Goal: Transaction & Acquisition: Download file/media

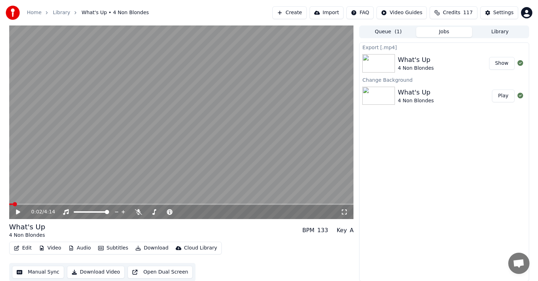
scroll to position [0, 0]
click at [497, 35] on button "Library" at bounding box center [500, 32] width 56 height 10
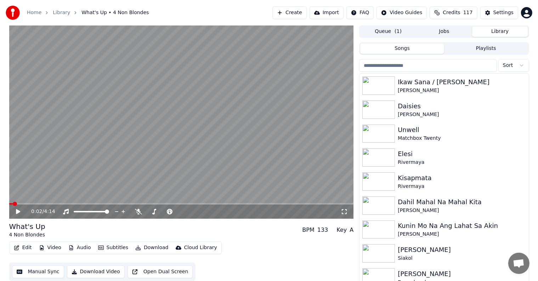
click at [432, 68] on input "search" at bounding box center [427, 65] width 137 height 13
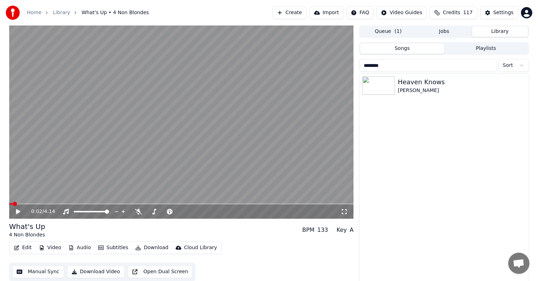
type input "********"
click at [425, 84] on div "Heaven Knows" at bounding box center [458, 82] width 121 height 10
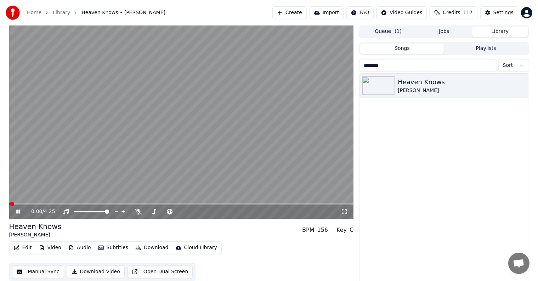
click at [138, 119] on video at bounding box center [181, 122] width 344 height 194
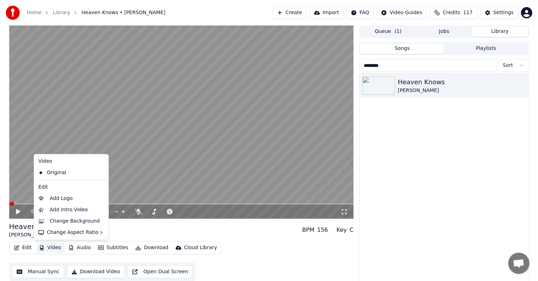
click at [47, 249] on button "Video" at bounding box center [50, 248] width 28 height 10
click at [81, 222] on div "Change Background" at bounding box center [75, 221] width 50 height 7
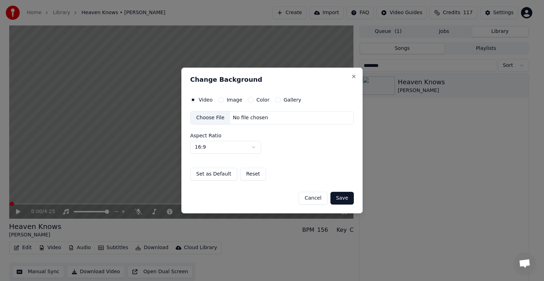
click at [222, 99] on button "Image" at bounding box center [221, 100] width 6 height 6
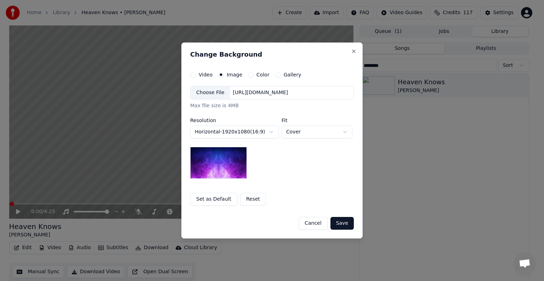
click at [211, 91] on div "Choose File" at bounding box center [210, 92] width 40 height 13
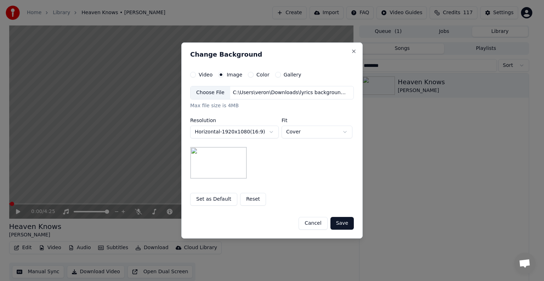
click at [338, 223] on button "Save" at bounding box center [341, 223] width 23 height 13
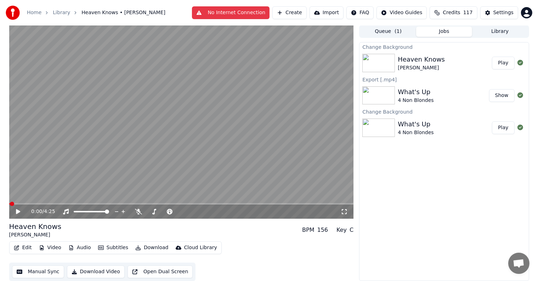
click at [502, 62] on button "Play" at bounding box center [503, 63] width 22 height 13
click at [18, 211] on icon at bounding box center [23, 212] width 17 height 6
click at [18, 204] on span at bounding box center [15, 203] width 12 height 1
click at [16, 204] on span at bounding box center [15, 203] width 12 height 1
click at [14, 204] on span at bounding box center [12, 203] width 6 height 1
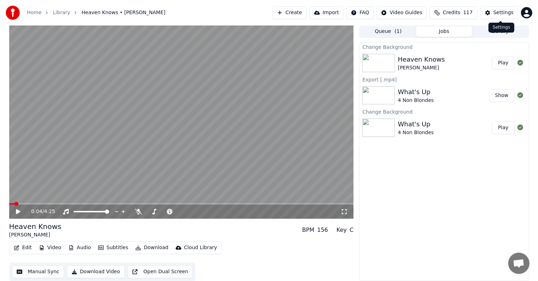
click at [497, 16] on div "Settings" at bounding box center [503, 12] width 20 height 7
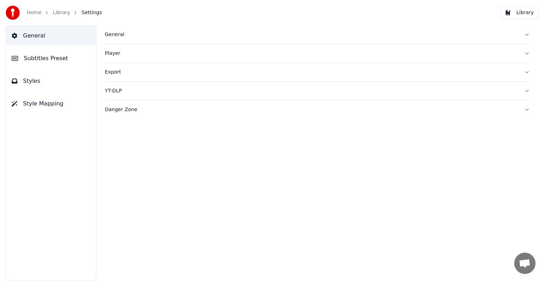
click at [46, 53] on button "Subtitles Preset" at bounding box center [51, 59] width 90 height 20
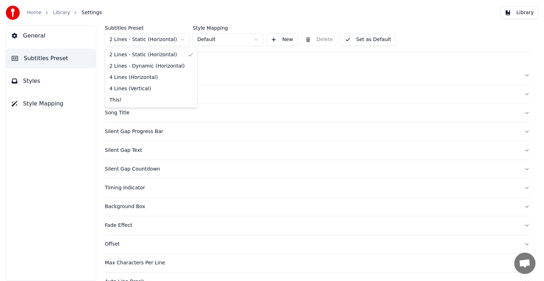
click at [138, 40] on html "Home Library Settings Library General Subtitles Preset Styles Style Mapping Sub…" at bounding box center [272, 140] width 544 height 281
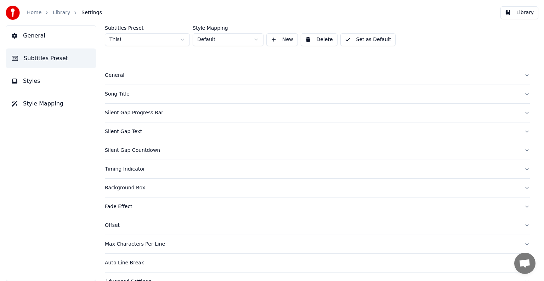
click at [120, 92] on div "Song Title" at bounding box center [312, 94] width 414 height 7
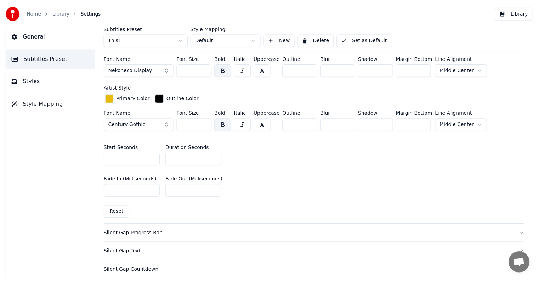
scroll to position [248, 0]
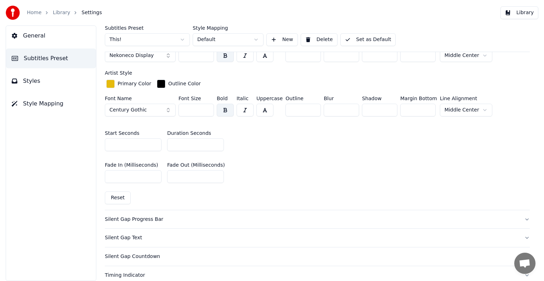
click at [217, 144] on input "*" at bounding box center [195, 144] width 57 height 13
type input "*"
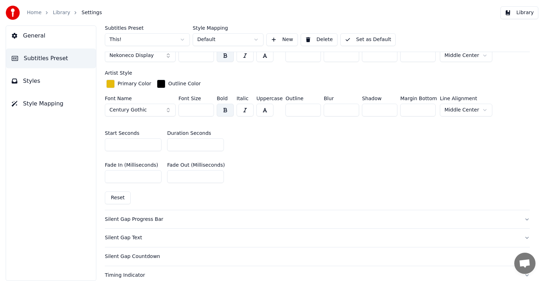
click at [217, 144] on input "*" at bounding box center [195, 144] width 57 height 13
click at [356, 40] on button "Set as Default" at bounding box center [368, 39] width 56 height 13
click at [59, 13] on link "Library" at bounding box center [61, 12] width 17 height 7
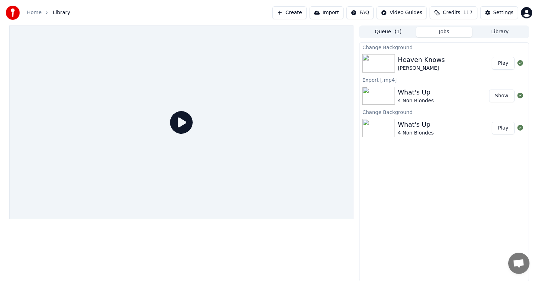
click at [504, 67] on button "Play" at bounding box center [503, 63] width 22 height 13
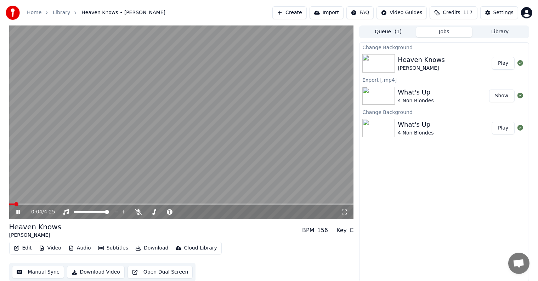
click at [14, 204] on span at bounding box center [11, 204] width 5 height 1
click at [30, 203] on div "0:13 / 4:25" at bounding box center [181, 122] width 344 height 194
click at [32, 203] on video at bounding box center [181, 122] width 344 height 194
click at [32, 205] on span at bounding box center [181, 204] width 344 height 1
click at [35, 205] on span at bounding box center [33, 204] width 4 height 4
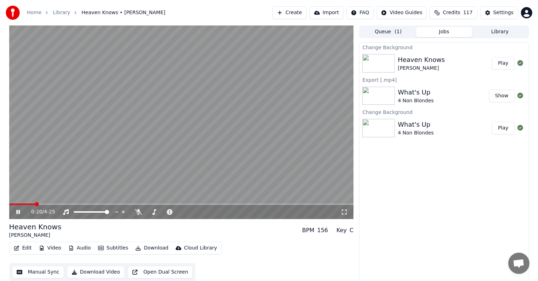
click at [39, 206] on div "0:20 / 4:25" at bounding box center [181, 212] width 344 height 14
click at [41, 204] on span at bounding box center [181, 204] width 344 height 1
click at [44, 204] on span at bounding box center [43, 204] width 4 height 4
click at [50, 205] on span at bounding box center [181, 204] width 344 height 1
click at [56, 204] on span at bounding box center [181, 204] width 344 height 1
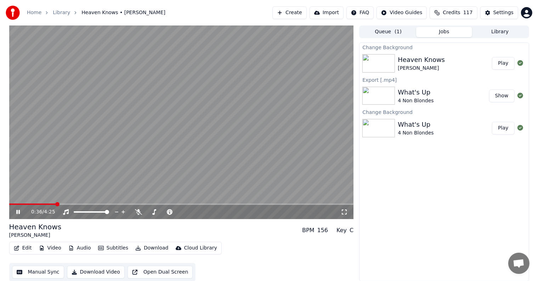
click at [59, 204] on span at bounding box center [57, 204] width 4 height 4
click at [64, 204] on span at bounding box center [181, 204] width 344 height 1
click at [69, 204] on span at bounding box center [181, 204] width 344 height 1
click at [73, 204] on span at bounding box center [181, 204] width 344 height 1
click at [76, 205] on span at bounding box center [181, 204] width 344 height 1
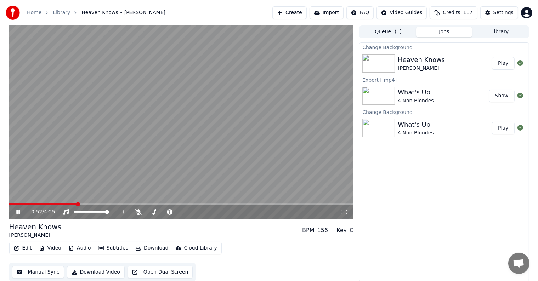
click at [82, 205] on span at bounding box center [181, 204] width 344 height 1
click at [89, 205] on span at bounding box center [181, 204] width 344 height 1
click at [91, 204] on span at bounding box center [91, 204] width 4 height 4
click at [95, 204] on span at bounding box center [181, 204] width 344 height 1
click at [100, 204] on span at bounding box center [181, 204] width 344 height 1
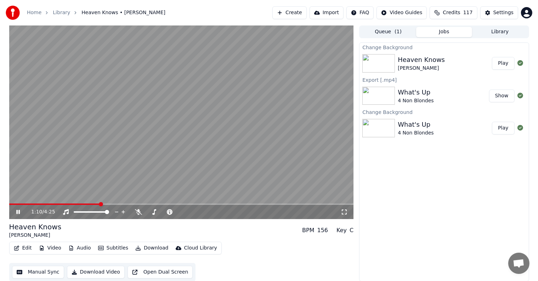
click at [105, 204] on span at bounding box center [181, 204] width 344 height 1
click at [111, 204] on span at bounding box center [181, 204] width 344 height 1
click at [118, 204] on span at bounding box center [181, 204] width 344 height 1
click at [122, 204] on span at bounding box center [181, 204] width 344 height 1
click at [129, 204] on span at bounding box center [181, 204] width 344 height 1
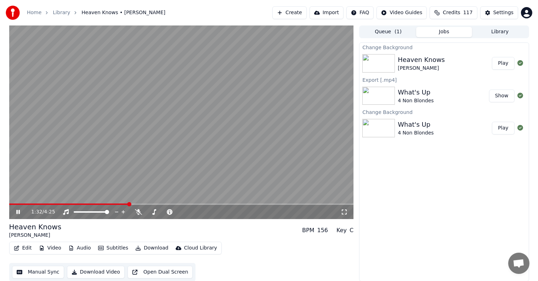
drag, startPoint x: 135, startPoint y: 206, endPoint x: 140, endPoint y: 205, distance: 4.6
click at [136, 206] on div "1:32 / 4:25" at bounding box center [181, 212] width 344 height 14
click at [140, 205] on div "1:32 / 4:25" at bounding box center [181, 212] width 344 height 14
click at [133, 205] on div "1:32 / 4:25" at bounding box center [181, 212] width 344 height 14
click at [141, 205] on div "1:33 / 4:25" at bounding box center [181, 212] width 344 height 14
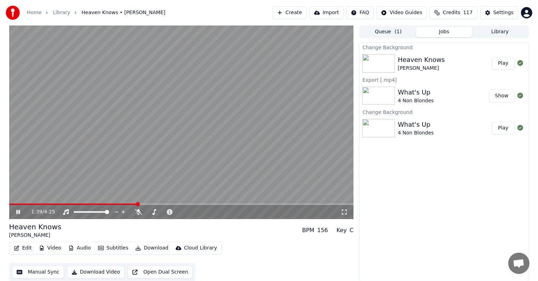
click at [137, 205] on span at bounding box center [181, 204] width 344 height 1
click at [140, 203] on video at bounding box center [181, 122] width 344 height 194
click at [144, 203] on video at bounding box center [181, 122] width 344 height 194
click at [145, 205] on span at bounding box center [181, 204] width 344 height 1
click at [152, 205] on span at bounding box center [181, 204] width 344 height 1
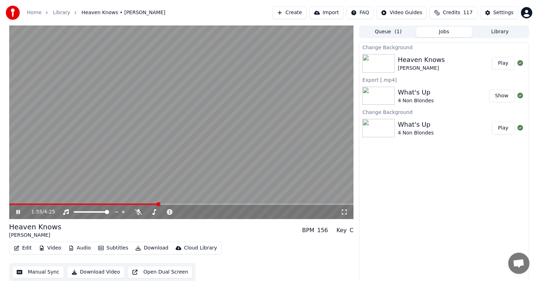
click at [158, 205] on span at bounding box center [181, 204] width 344 height 1
click at [162, 205] on span at bounding box center [181, 204] width 344 height 1
click at [166, 205] on span at bounding box center [181, 204] width 344 height 1
click at [170, 206] on div "2:02 / 4:25" at bounding box center [181, 212] width 344 height 14
click at [173, 207] on div "2:02 / 4:25" at bounding box center [181, 212] width 344 height 14
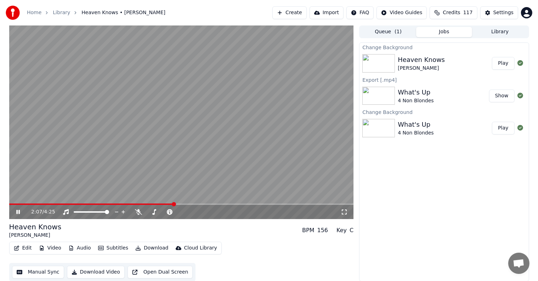
click at [174, 205] on span at bounding box center [181, 204] width 344 height 1
click at [180, 204] on span at bounding box center [181, 204] width 344 height 1
click at [183, 204] on span at bounding box center [181, 204] width 344 height 1
click at [188, 204] on span at bounding box center [181, 204] width 344 height 1
click at [193, 205] on span at bounding box center [181, 204] width 344 height 1
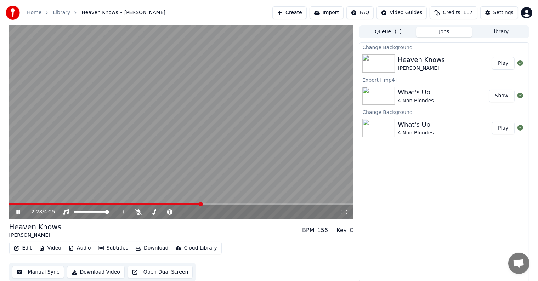
click at [201, 205] on span at bounding box center [181, 204] width 344 height 1
click at [207, 205] on span at bounding box center [181, 204] width 344 height 1
drag, startPoint x: 214, startPoint y: 205, endPoint x: 218, endPoint y: 206, distance: 4.0
click at [215, 205] on div "2:33 / 4:25" at bounding box center [181, 212] width 344 height 14
click at [214, 206] on div "2:33 / 4:25" at bounding box center [181, 212] width 344 height 14
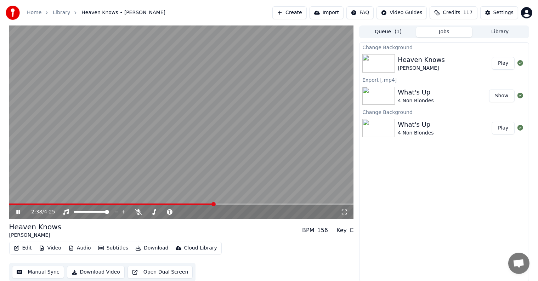
click at [214, 205] on span at bounding box center [181, 204] width 344 height 1
click at [220, 204] on div "2:38 / 4:25" at bounding box center [181, 122] width 344 height 194
click at [226, 204] on span at bounding box center [181, 204] width 344 height 1
click at [230, 205] on div "2:47 / 4:25" at bounding box center [181, 212] width 344 height 14
click at [234, 205] on div "2:47 / 4:25" at bounding box center [181, 212] width 344 height 14
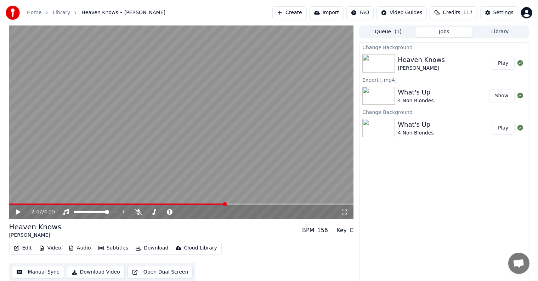
click at [233, 204] on span at bounding box center [181, 204] width 344 height 1
click at [241, 204] on span at bounding box center [181, 204] width 344 height 1
click at [246, 204] on span at bounding box center [181, 204] width 344 height 1
click at [251, 203] on video at bounding box center [181, 122] width 344 height 194
click at [256, 204] on span at bounding box center [181, 204] width 344 height 1
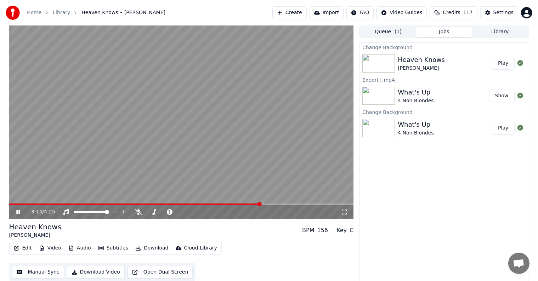
click at [260, 205] on span at bounding box center [181, 204] width 344 height 1
click at [268, 206] on div "3:14 / 4:25" at bounding box center [181, 212] width 344 height 14
click at [269, 203] on video at bounding box center [181, 122] width 344 height 194
click at [274, 204] on span at bounding box center [181, 204] width 344 height 1
click at [279, 205] on div "3:25 / 4:25" at bounding box center [181, 212] width 344 height 14
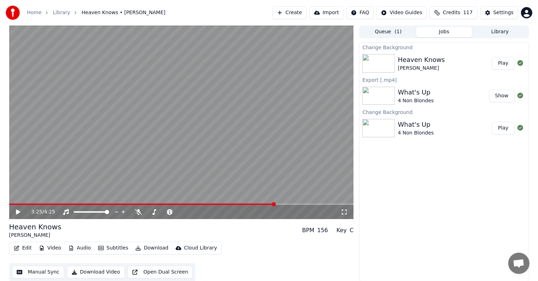
click at [281, 205] on div "3:25 / 4:25" at bounding box center [181, 212] width 344 height 14
click at [284, 204] on span at bounding box center [181, 204] width 344 height 1
click at [287, 203] on video at bounding box center [181, 122] width 344 height 194
click at [291, 204] on span at bounding box center [181, 204] width 344 height 1
click at [299, 205] on span at bounding box center [181, 204] width 344 height 1
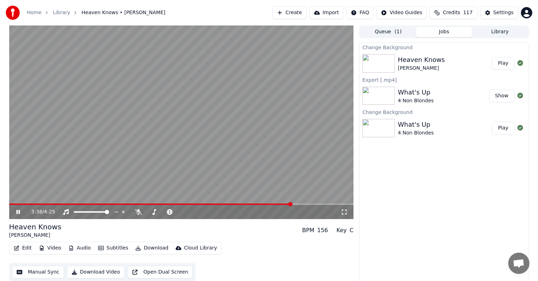
click at [302, 204] on span at bounding box center [181, 204] width 344 height 1
click at [310, 204] on span at bounding box center [181, 204] width 344 height 1
click at [314, 204] on span at bounding box center [181, 204] width 344 height 1
click at [319, 204] on span at bounding box center [181, 204] width 344 height 1
click at [323, 204] on span at bounding box center [181, 204] width 344 height 1
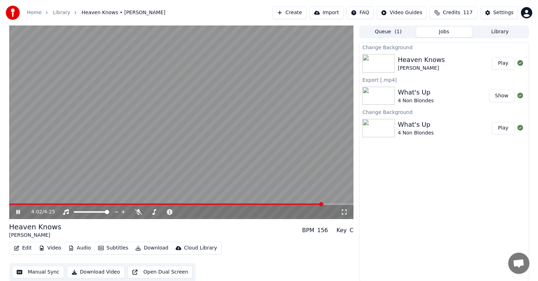
click at [327, 204] on span at bounding box center [181, 204] width 344 height 1
click at [335, 204] on span at bounding box center [181, 204] width 344 height 1
click at [337, 203] on video at bounding box center [181, 122] width 344 height 194
click at [341, 203] on video at bounding box center [181, 122] width 344 height 194
click at [342, 205] on span at bounding box center [181, 204] width 344 height 1
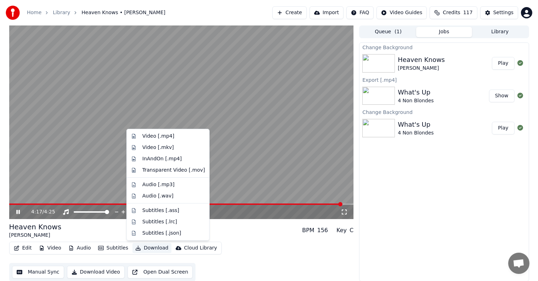
click at [157, 244] on button "Download" at bounding box center [151, 248] width 39 height 10
click at [159, 135] on div "Video [.mp4]" at bounding box center [158, 136] width 32 height 7
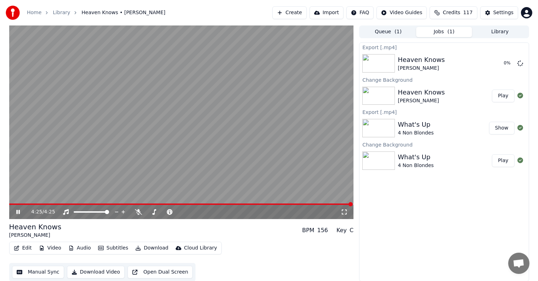
click at [18, 212] on icon at bounding box center [18, 212] width 4 height 4
